Goal: Communication & Community: Answer question/provide support

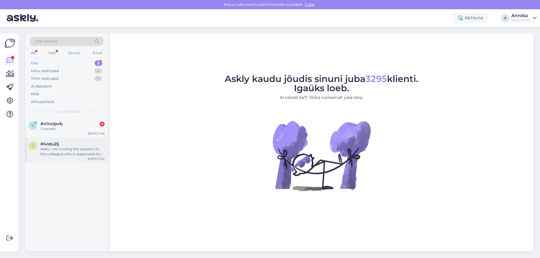
click at [69, 155] on div "Hello, I am routing this question to the colleague who is responsible for this …" at bounding box center [72, 152] width 64 height 10
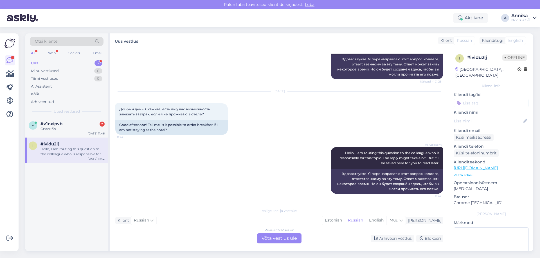
click at [275, 237] on div "Russian to Russian Võta vestlus üle" at bounding box center [279, 239] width 44 height 10
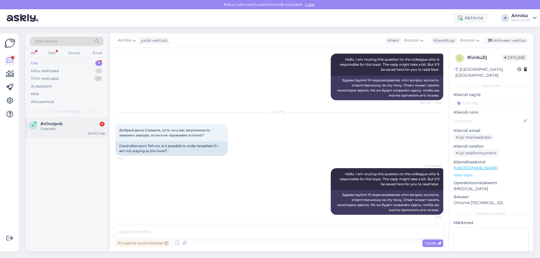
click at [66, 124] on div "#v1nxipvb 1" at bounding box center [72, 123] width 64 height 5
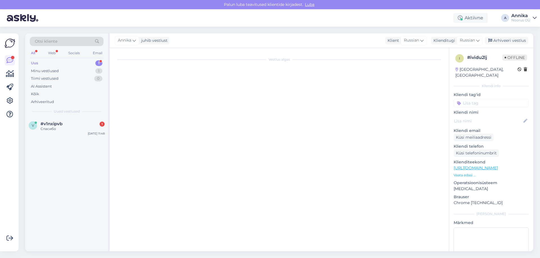
scroll to position [14, 0]
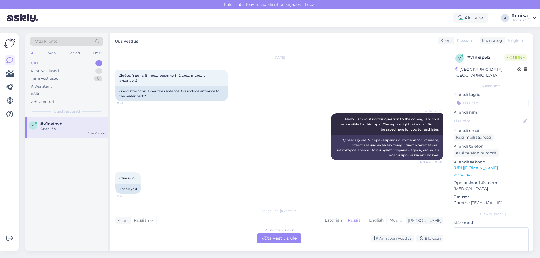
drag, startPoint x: 275, startPoint y: 241, endPoint x: 249, endPoint y: 230, distance: 28.0
click at [272, 241] on div "Russian to Russian Võta vestlus üle" at bounding box center [279, 239] width 44 height 10
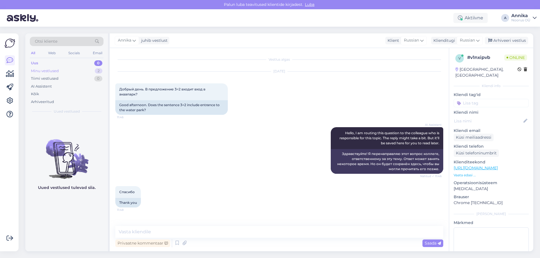
click at [73, 70] on div "Minu vestlused 2" at bounding box center [67, 71] width 74 height 8
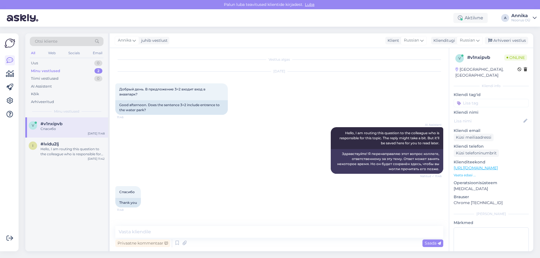
click at [74, 137] on div "v #v1nxipvb Спасибо [DATE] 11:48" at bounding box center [66, 127] width 83 height 20
click at [77, 144] on div "#ividu2lj" at bounding box center [72, 144] width 64 height 5
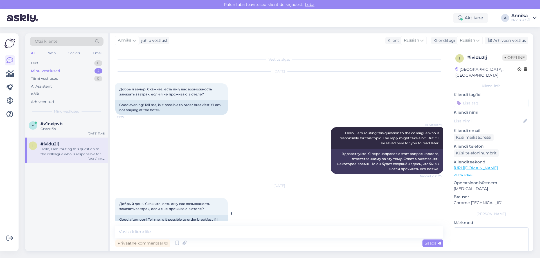
scroll to position [74, 0]
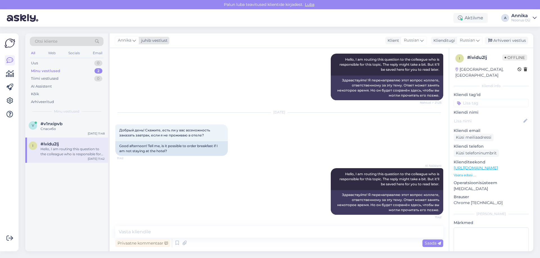
click at [124, 42] on span "Annika" at bounding box center [124, 40] width 13 height 6
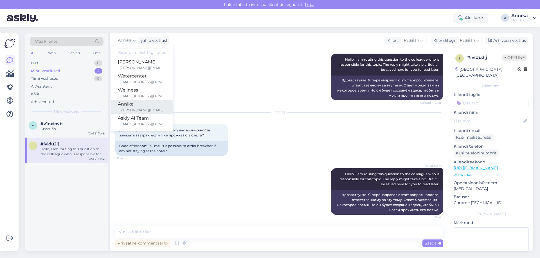
scroll to position [4, 0]
click at [182, 227] on textarea at bounding box center [279, 232] width 328 height 12
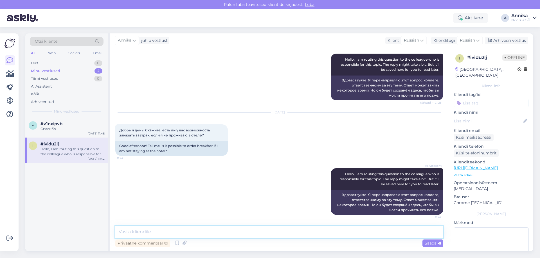
click at [331, 231] on textarea at bounding box center [279, 232] width 328 height 12
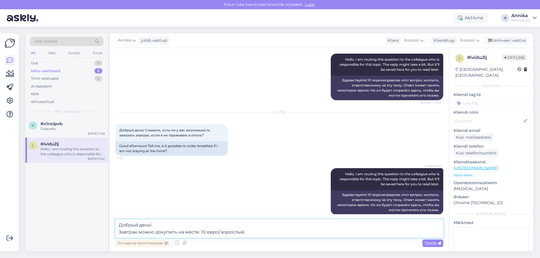
type textarea "Добрый день! Завтрак можно докупить на месте. 10 евро/ взрослый."
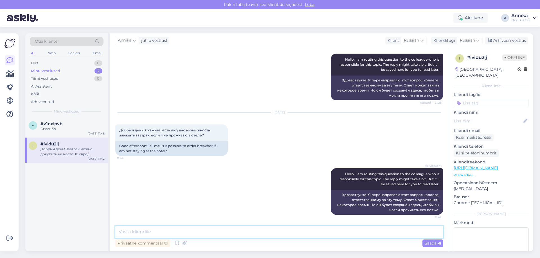
scroll to position [103, 0]
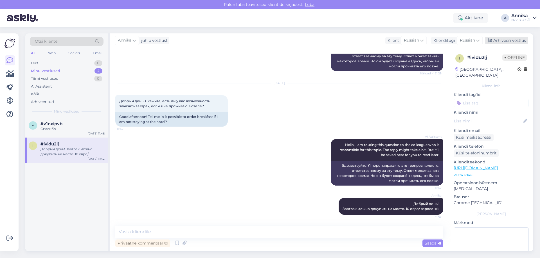
click at [496, 37] on div "[PERSON_NAME] vestlust Igor Shustrov [EMAIL_ADDRESS][DOMAIN_NAME] Watercenter […" at bounding box center [321, 40] width 423 height 15
drag, startPoint x: 495, startPoint y: 37, endPoint x: 515, endPoint y: 35, distance: 20.3
click at [495, 37] on div "Arhiveeri vestlus" at bounding box center [505, 41] width 43 height 8
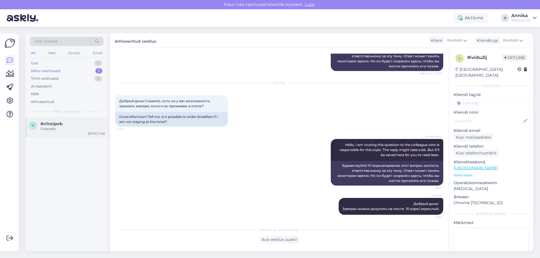
click at [93, 121] on div "v #v1nxipvb Спасибо [DATE] 11:48" at bounding box center [66, 127] width 83 height 20
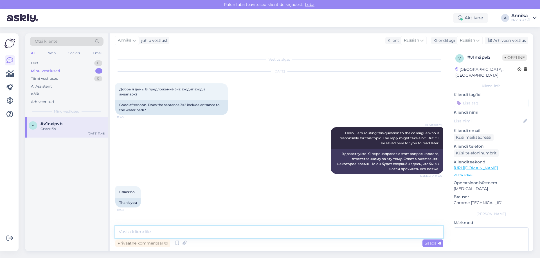
click at [262, 228] on textarea at bounding box center [279, 232] width 328 height 12
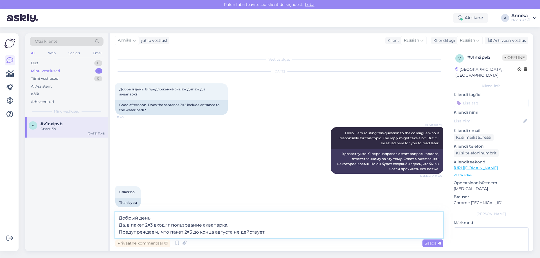
drag, startPoint x: 134, startPoint y: 227, endPoint x: 118, endPoint y: 230, distance: 16.3
click at [118, 230] on textarea "Добрый день! Да, в пакет 2=3 входит пользование аквапарка. Предупреждаем, что п…" at bounding box center [279, 225] width 328 height 26
click at [153, 228] on textarea "Добрый день! Да, в пакет 2=3 входит пользование аквапарка. Предупреждаем, что п…" at bounding box center [279, 225] width 328 height 26
drag, startPoint x: 160, startPoint y: 232, endPoint x: 119, endPoint y: 232, distance: 40.5
click at [116, 232] on textarea "Добрый день! Да, в пакет 2=3 входит пользование аквапарка. Предупреждаем, что п…" at bounding box center [279, 225] width 328 height 26
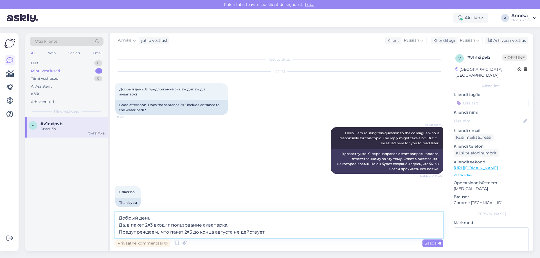
paste textarea "ообщаем, что"
type textarea "Добрый день! Да, в пакет 2=3 входит пользование аквапарка. Сообщаем, что пакет …"
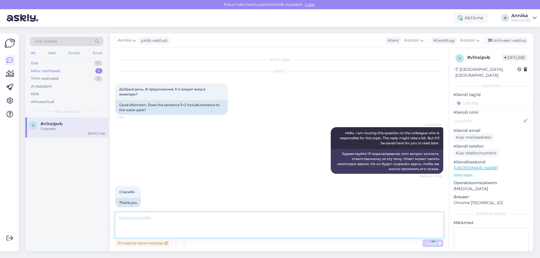
scroll to position [27, 0]
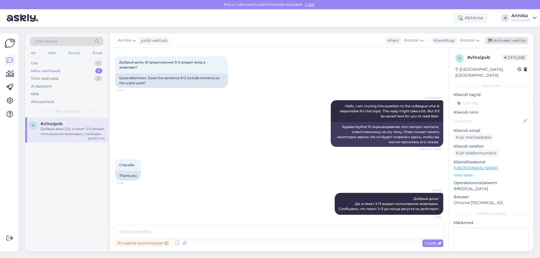
click at [508, 40] on div "Arhiveeri vestlus" at bounding box center [505, 41] width 43 height 8
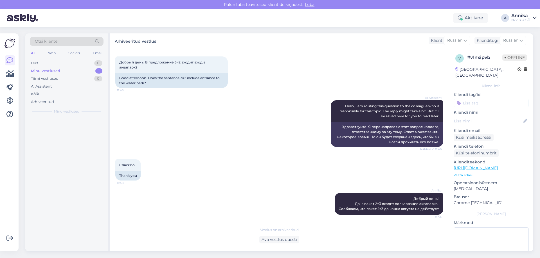
scroll to position [29, 0]
